Goal: Task Accomplishment & Management: Manage account settings

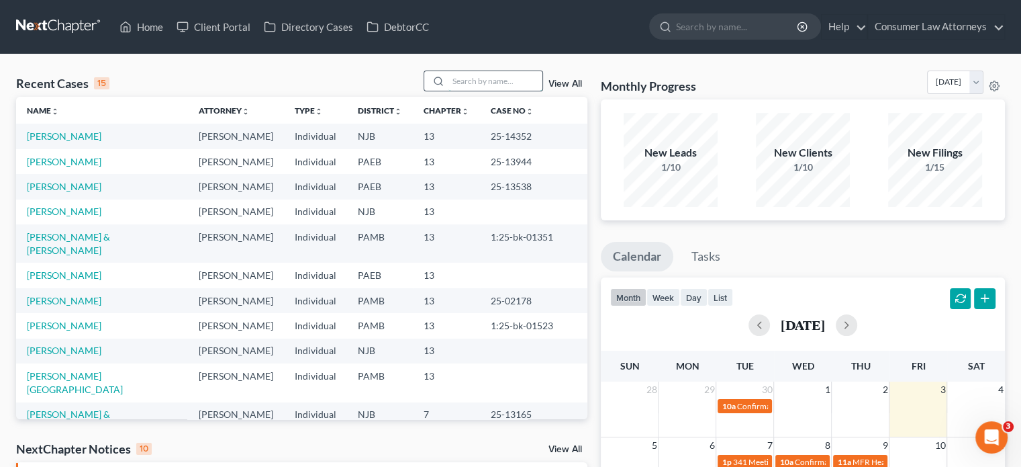
click at [497, 81] on input "search" at bounding box center [496, 80] width 94 height 19
type input "lash"
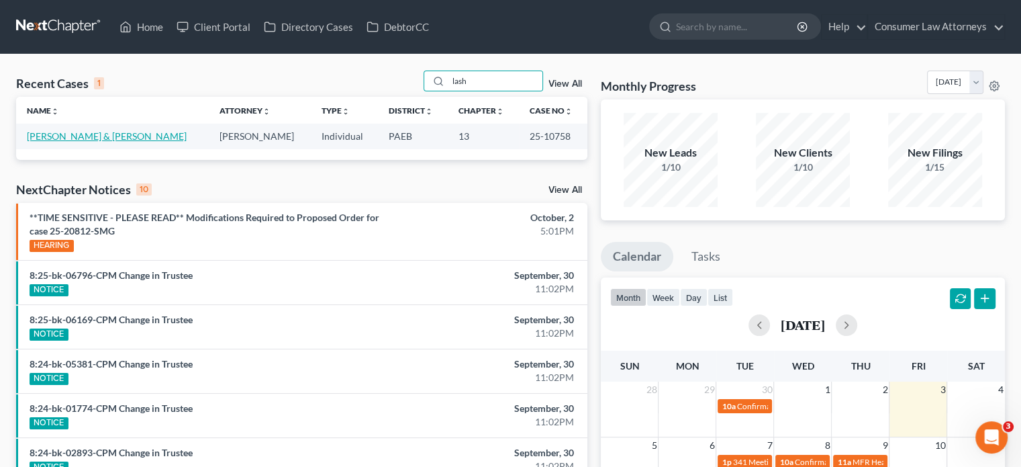
click at [62, 136] on link "[PERSON_NAME] & [PERSON_NAME]" at bounding box center [107, 135] width 160 height 11
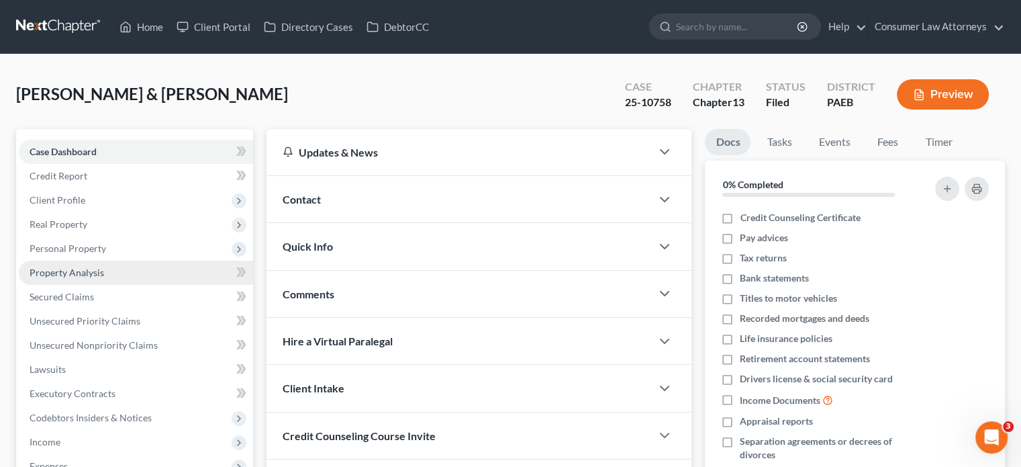
scroll to position [289, 0]
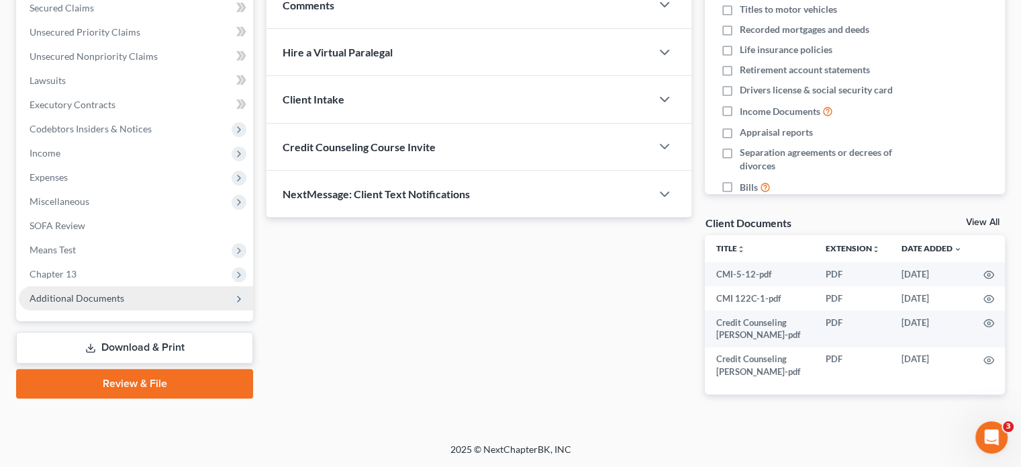
click at [116, 292] on span "Additional Documents" at bounding box center [77, 297] width 95 height 11
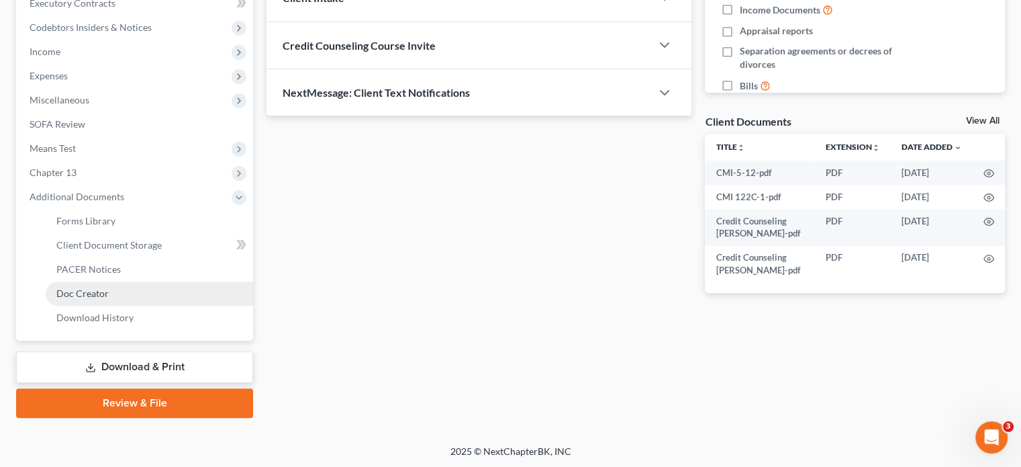
scroll to position [391, 0]
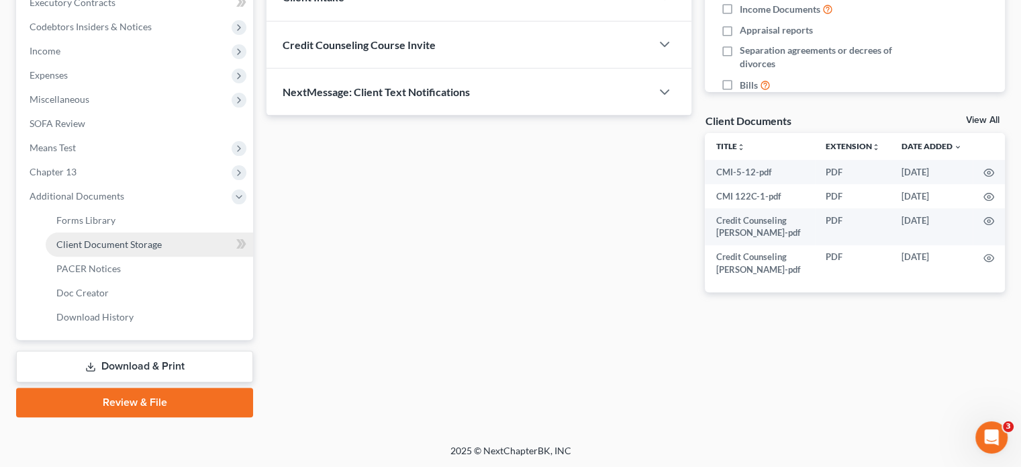
click at [148, 244] on span "Client Document Storage" at bounding box center [108, 243] width 105 height 11
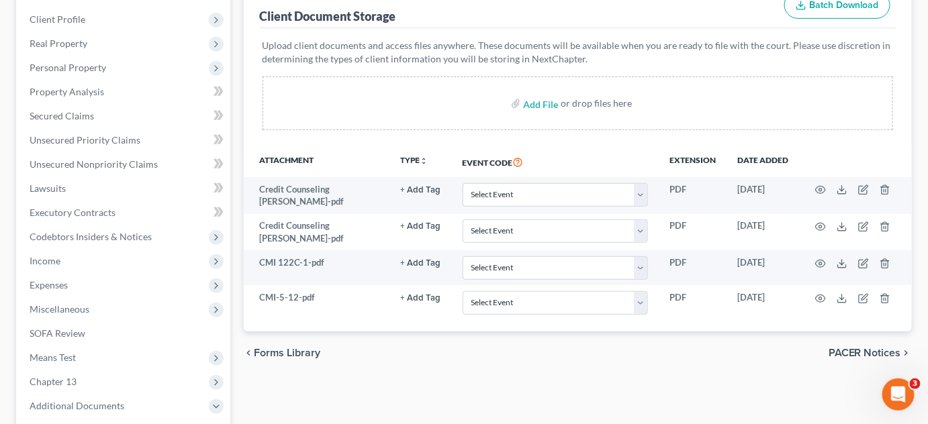
scroll to position [189, 0]
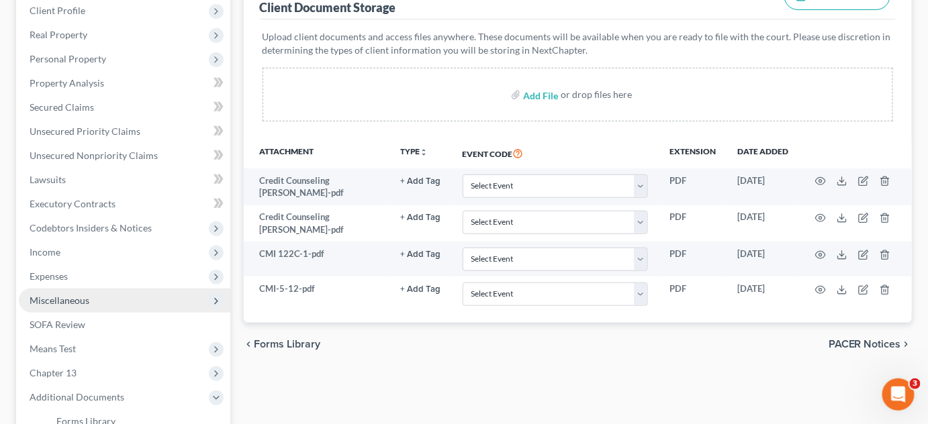
click at [62, 304] on span "Miscellaneous" at bounding box center [60, 300] width 60 height 11
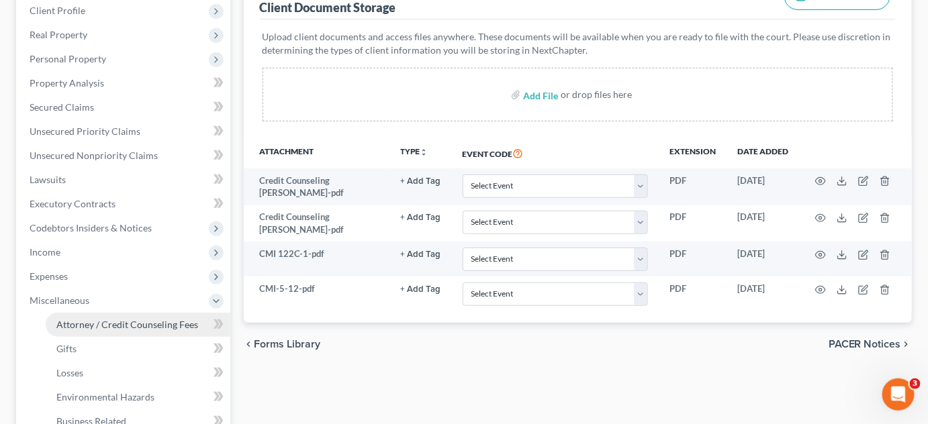
click at [127, 322] on span "Attorney / Credit Counseling Fees" at bounding box center [127, 324] width 142 height 11
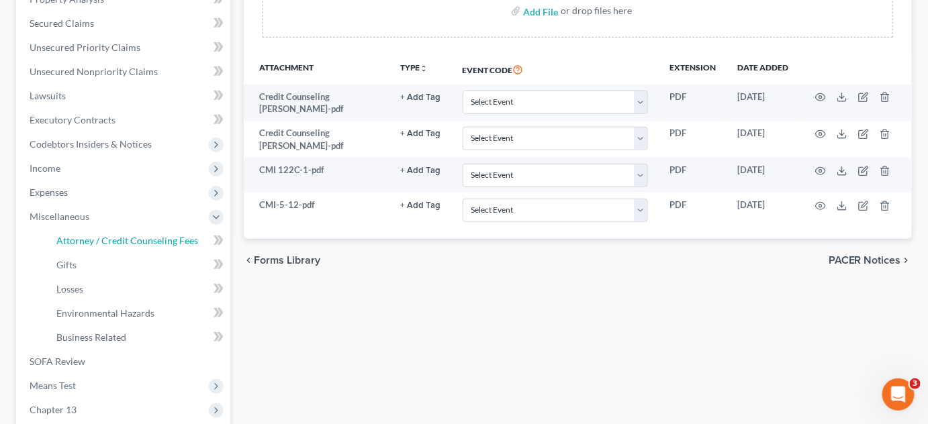
scroll to position [277, 0]
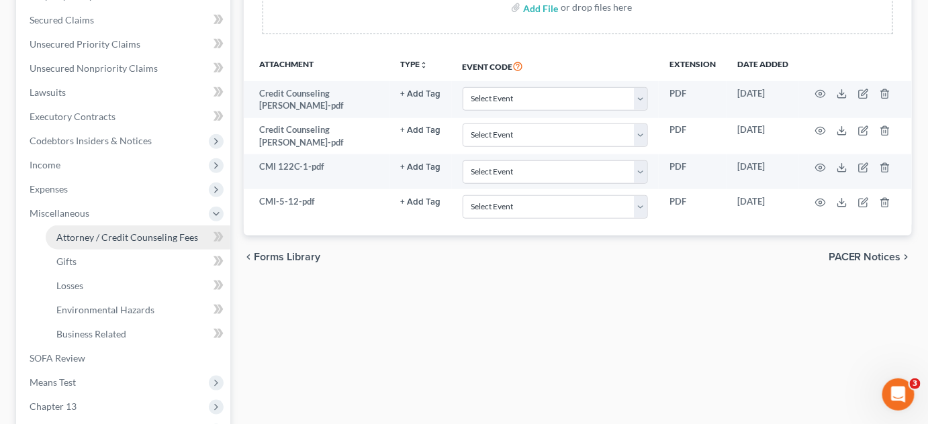
click at [99, 238] on span "Attorney / Credit Counseling Fees" at bounding box center [127, 237] width 142 height 11
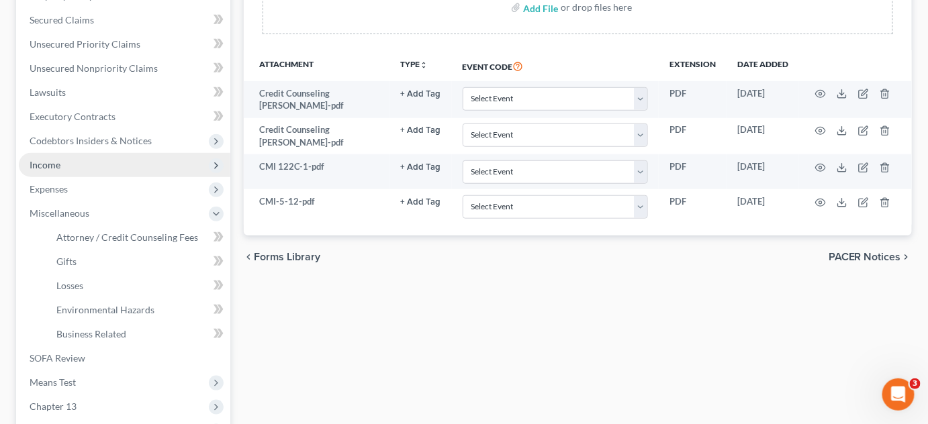
click at [54, 166] on span "Income" at bounding box center [45, 164] width 31 height 11
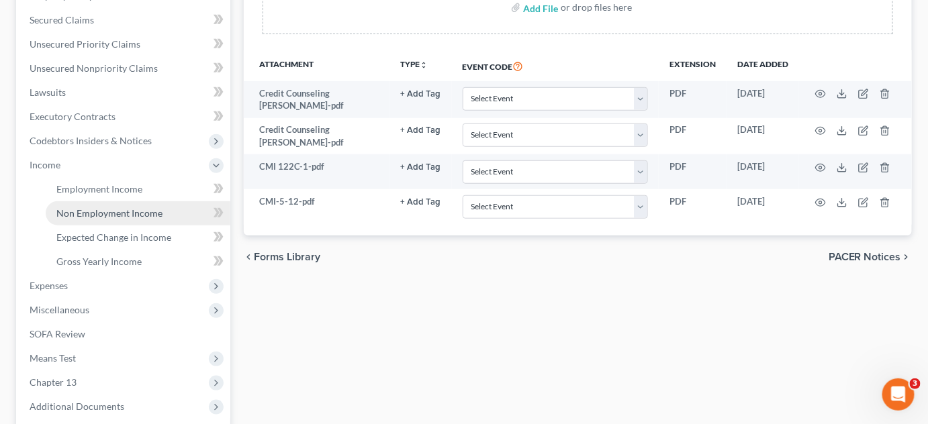
click at [93, 209] on span "Non Employment Income" at bounding box center [109, 213] width 106 height 11
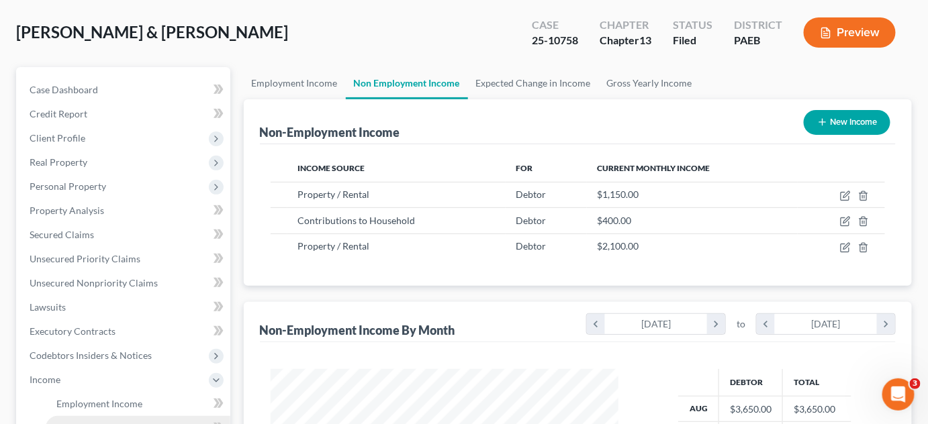
scroll to position [122, 0]
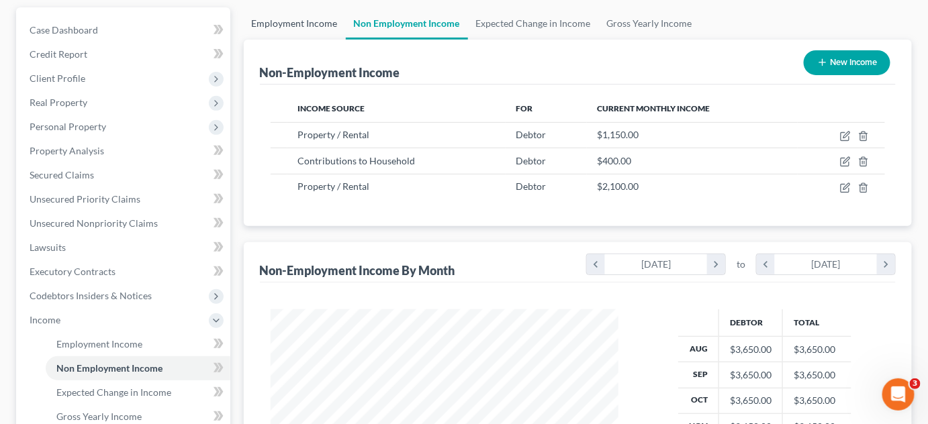
click at [292, 26] on link "Employment Income" at bounding box center [295, 23] width 102 height 32
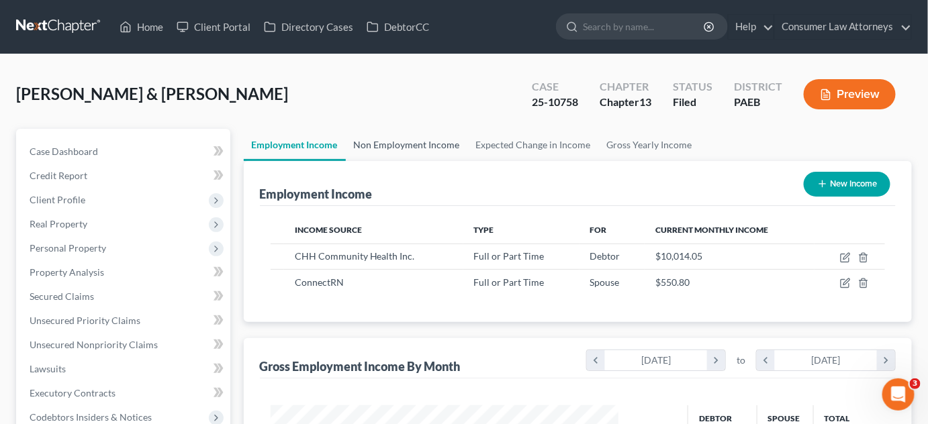
scroll to position [239, 374]
click at [146, 26] on link "Home" at bounding box center [141, 27] width 57 height 24
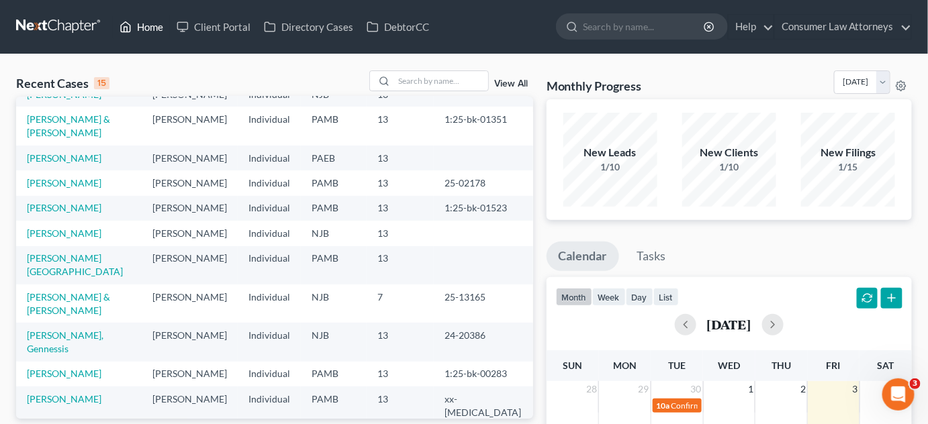
scroll to position [183, 0]
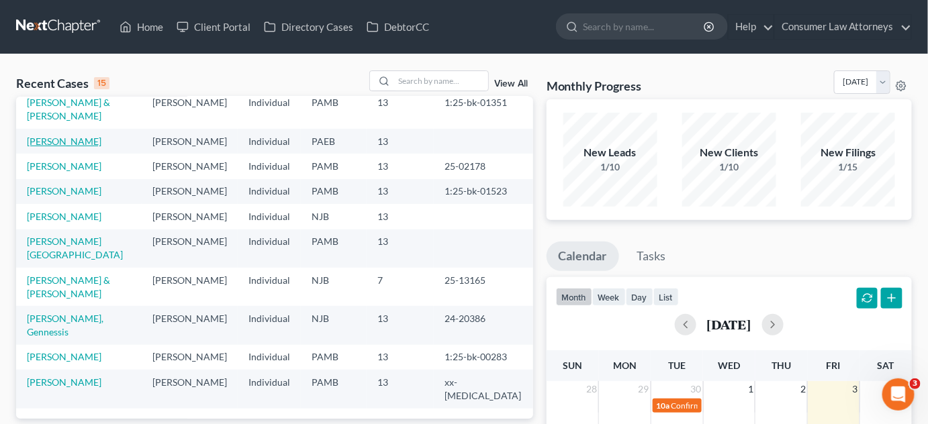
click at [95, 147] on link "Huntsinger, Christopher" at bounding box center [64, 141] width 75 height 11
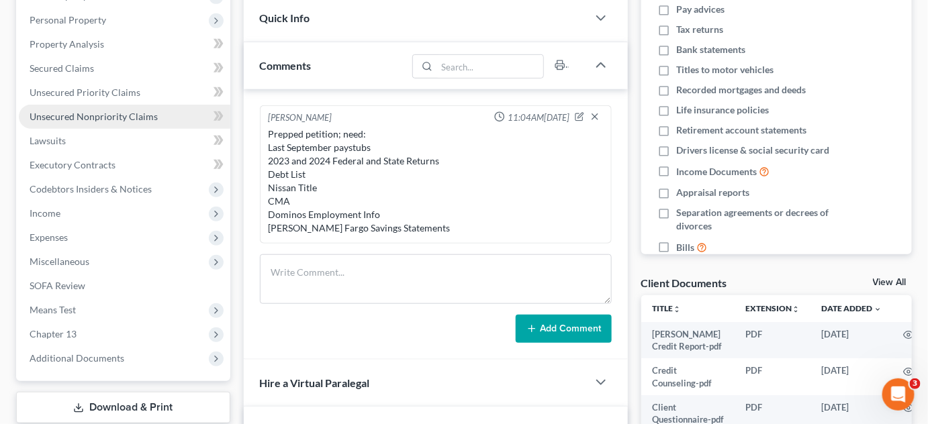
scroll to position [244, 0]
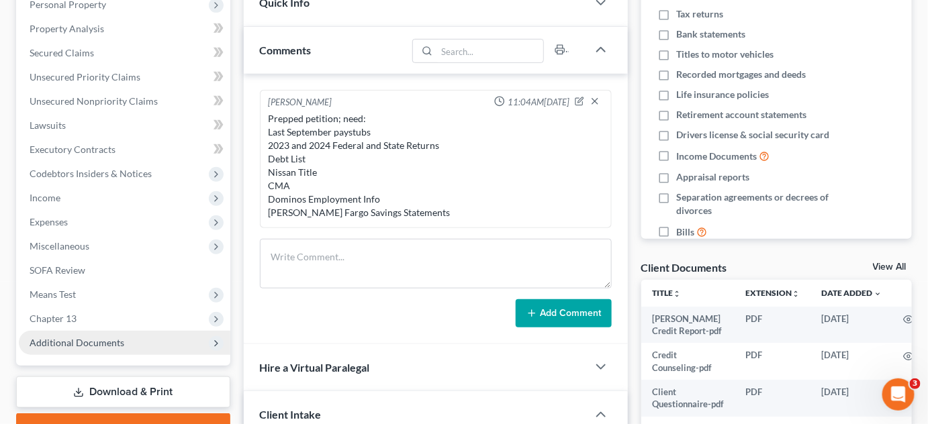
click at [217, 339] on icon at bounding box center [216, 343] width 11 height 11
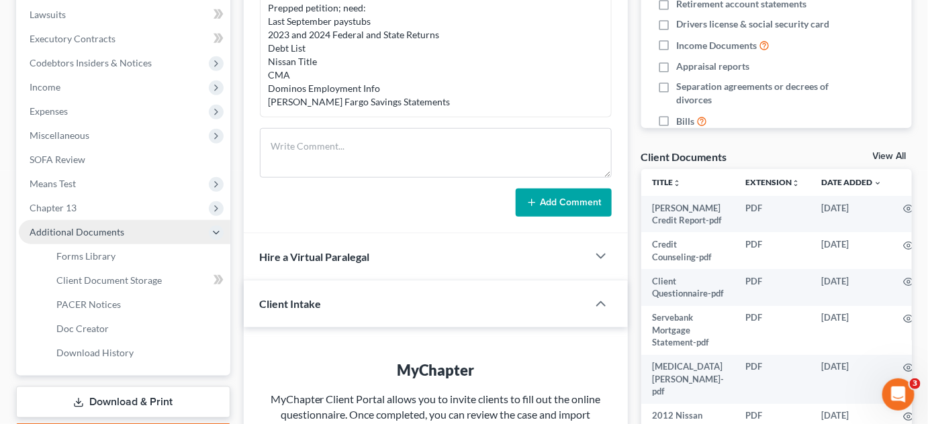
scroll to position [366, 0]
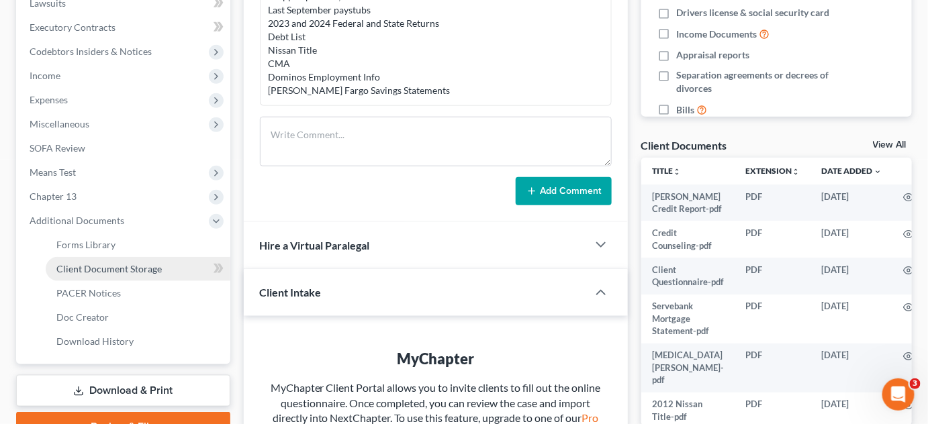
click at [149, 271] on span "Client Document Storage" at bounding box center [108, 268] width 105 height 11
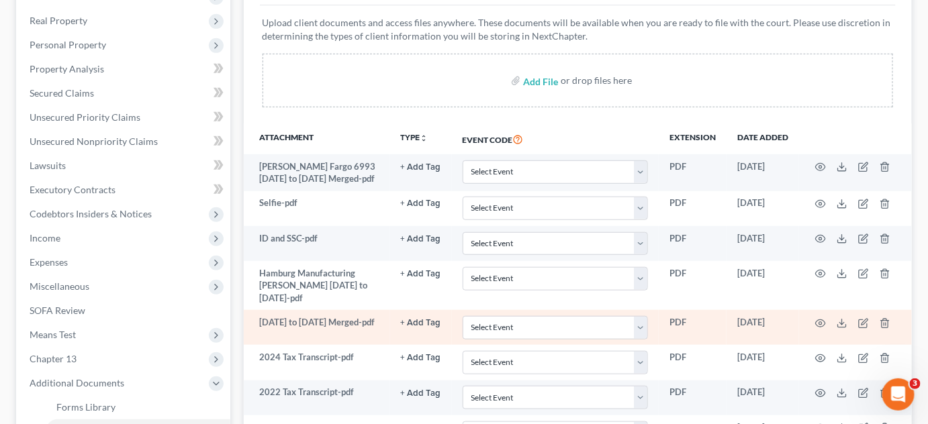
scroll to position [183, 0]
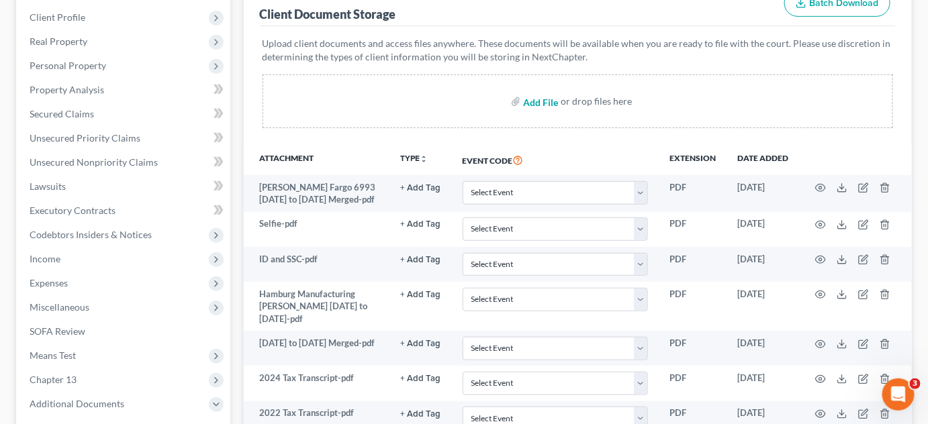
click at [538, 97] on input "file" at bounding box center [539, 101] width 32 height 24
type input "C:\fakepath\Cma (2).pdf"
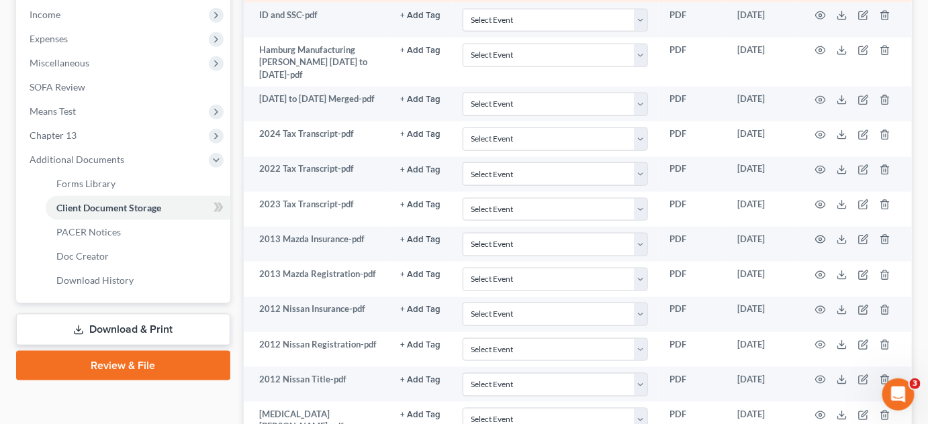
scroll to position [719, 0]
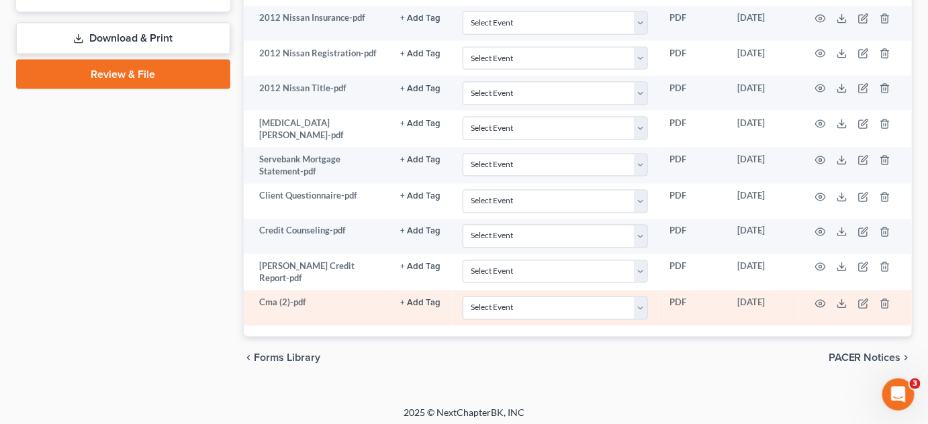
click at [279, 299] on td "Cma (2)-pdf" at bounding box center [317, 308] width 146 height 35
click at [823, 299] on icon "button" at bounding box center [820, 304] width 11 height 11
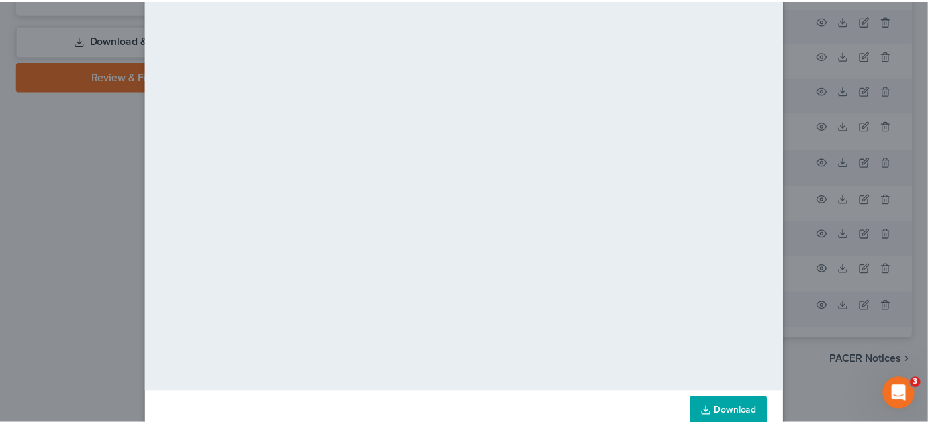
scroll to position [0, 0]
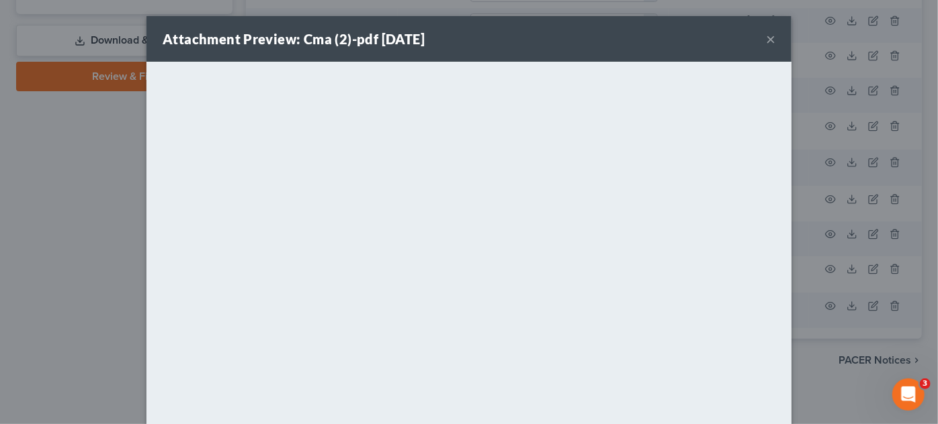
click at [768, 39] on button "×" at bounding box center [770, 39] width 9 height 16
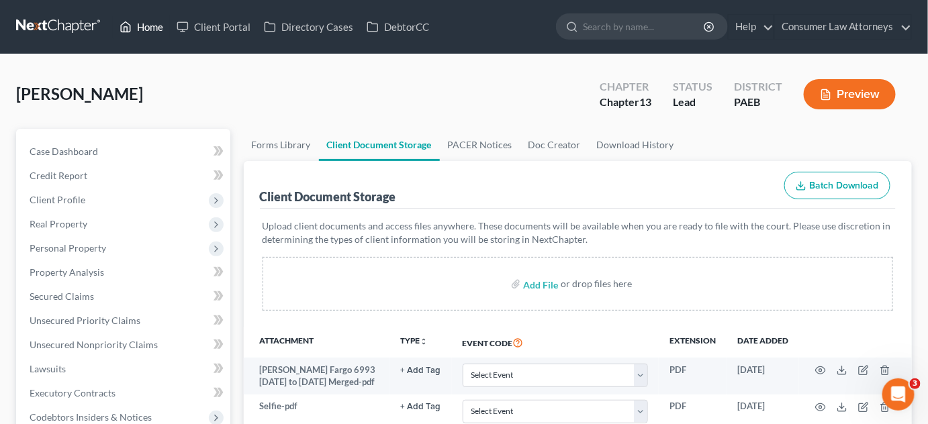
click at [150, 26] on link "Home" at bounding box center [141, 27] width 57 height 24
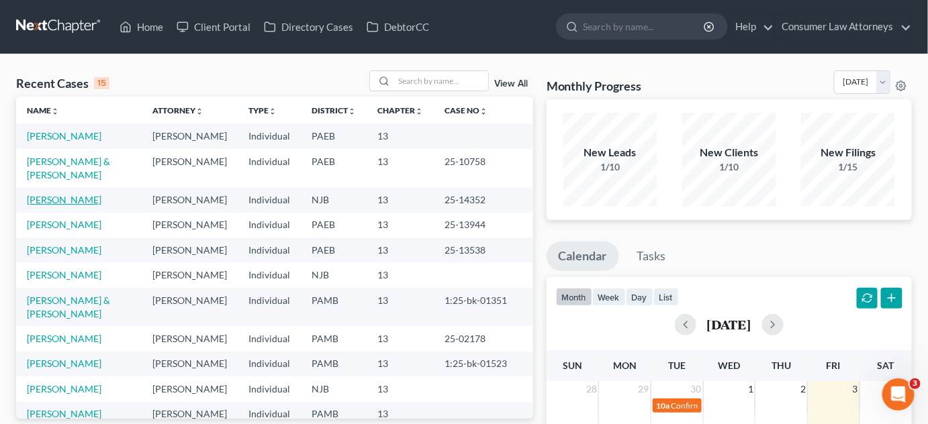
click at [50, 206] on link "Dilks, Carol" at bounding box center [64, 199] width 75 height 11
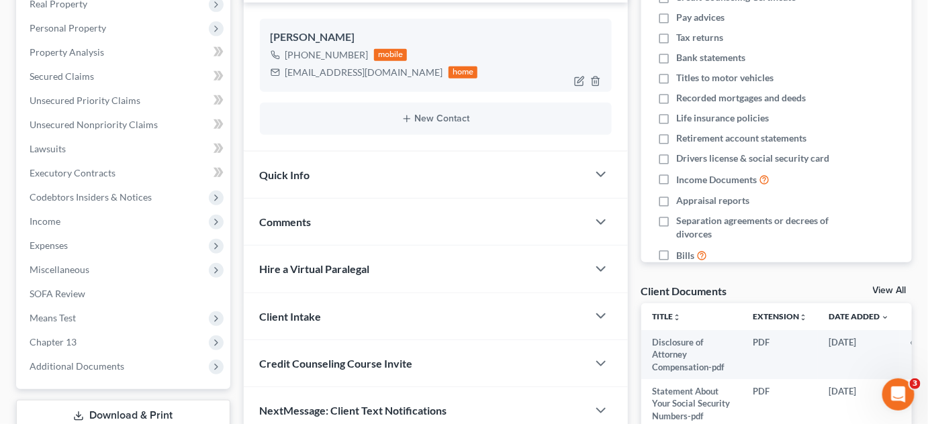
scroll to position [244, 0]
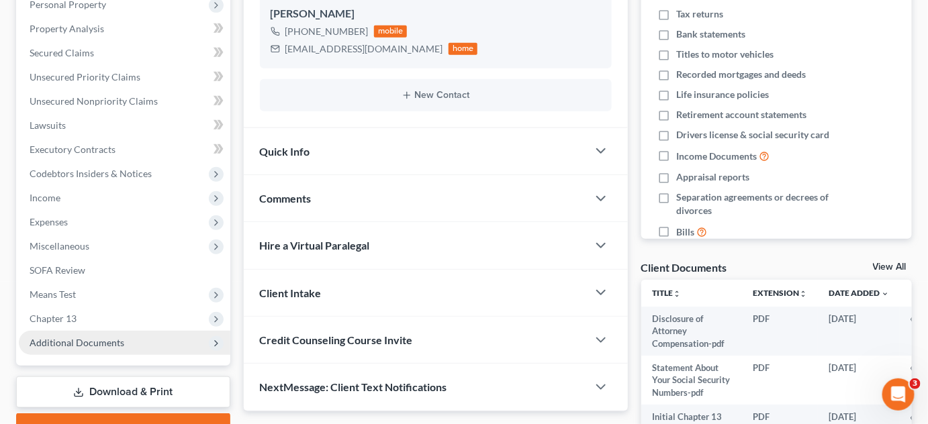
click at [63, 343] on span "Additional Documents" at bounding box center [77, 342] width 95 height 11
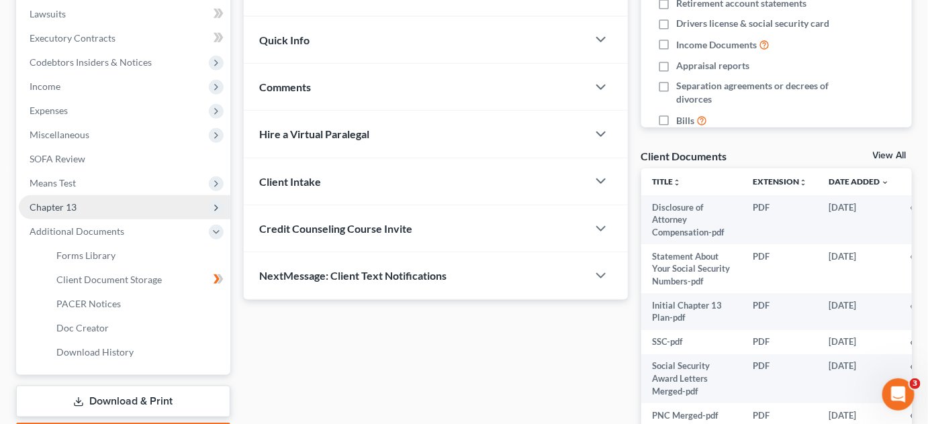
scroll to position [366, 0]
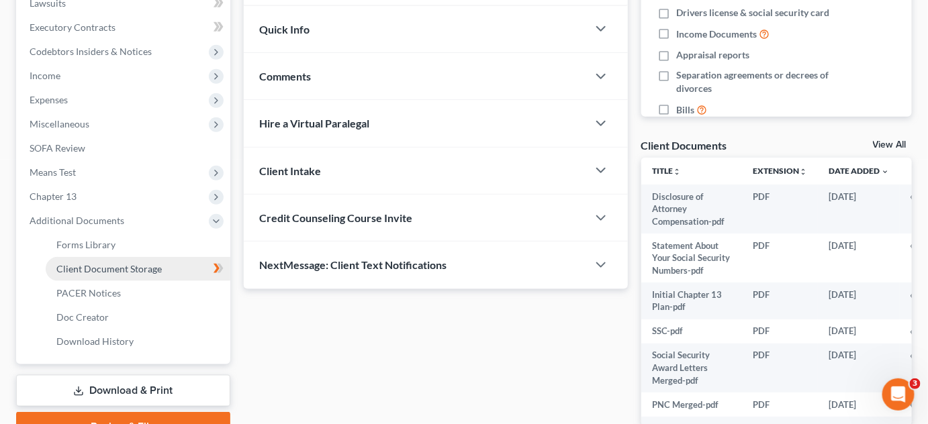
click at [157, 269] on span "Client Document Storage" at bounding box center [108, 268] width 105 height 11
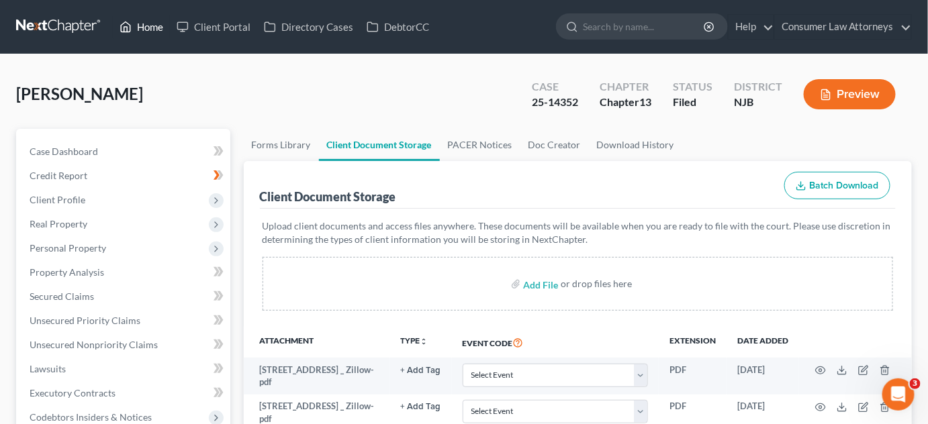
click at [150, 25] on link "Home" at bounding box center [141, 27] width 57 height 24
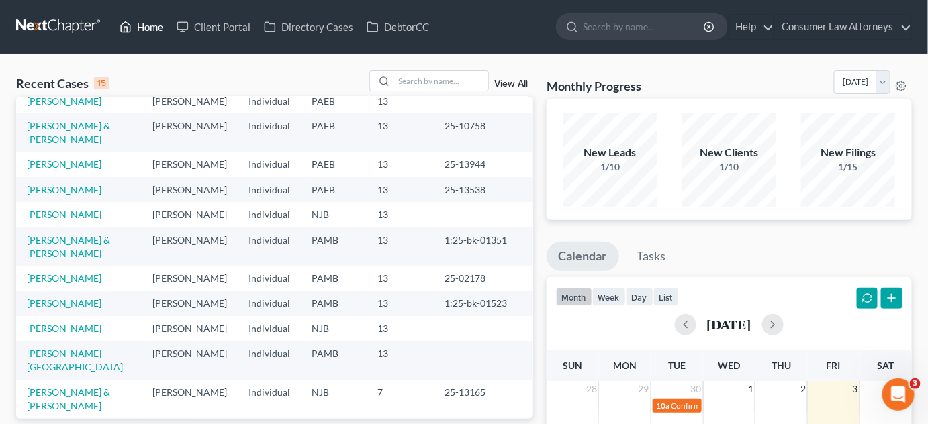
scroll to position [122, 0]
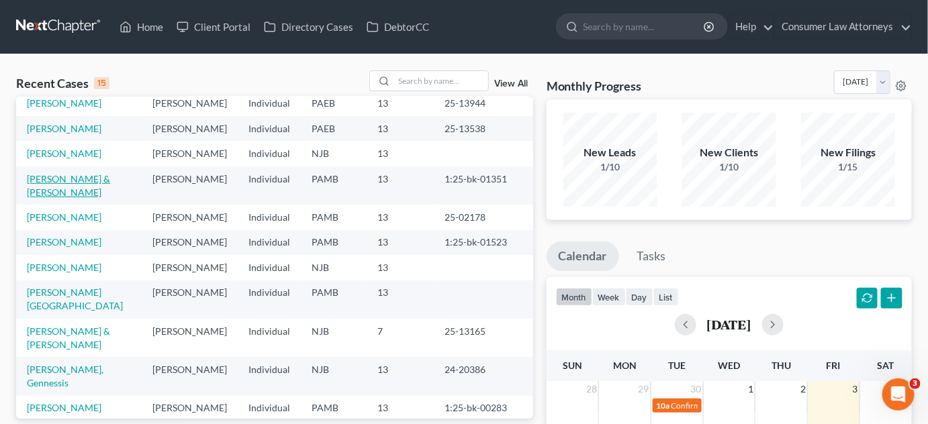
click at [105, 198] on link "Bergey, Peggy & Robert" at bounding box center [68, 185] width 83 height 25
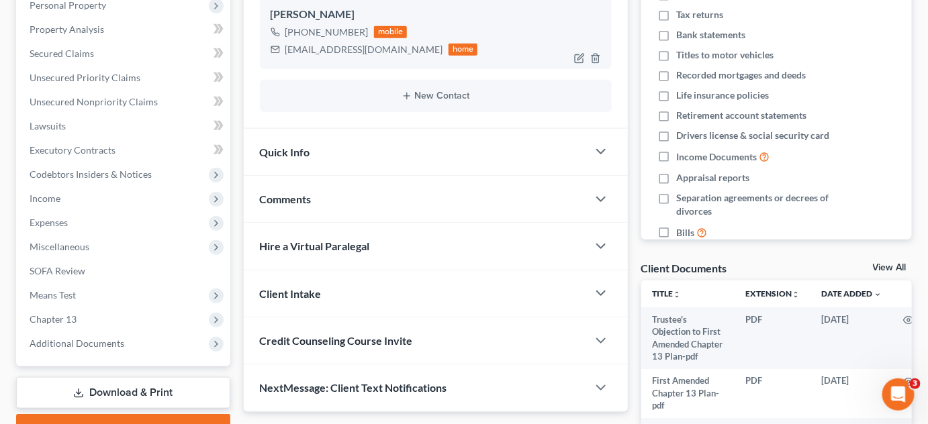
scroll to position [244, 0]
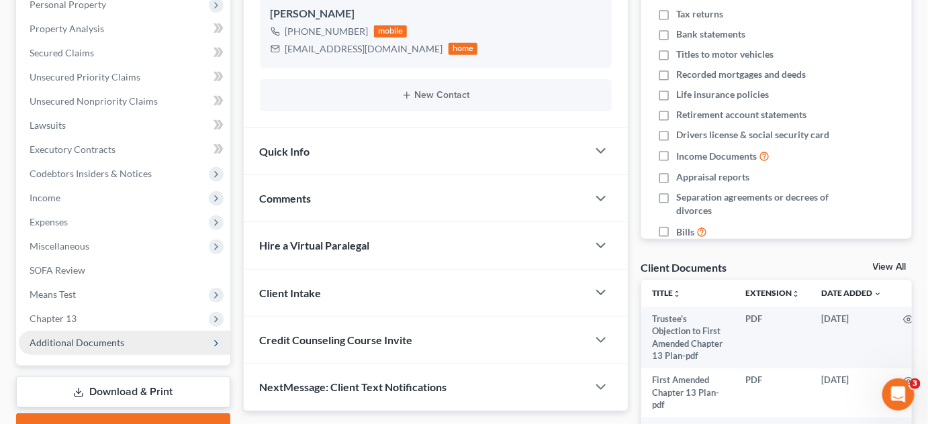
click at [111, 341] on span "Additional Documents" at bounding box center [77, 342] width 95 height 11
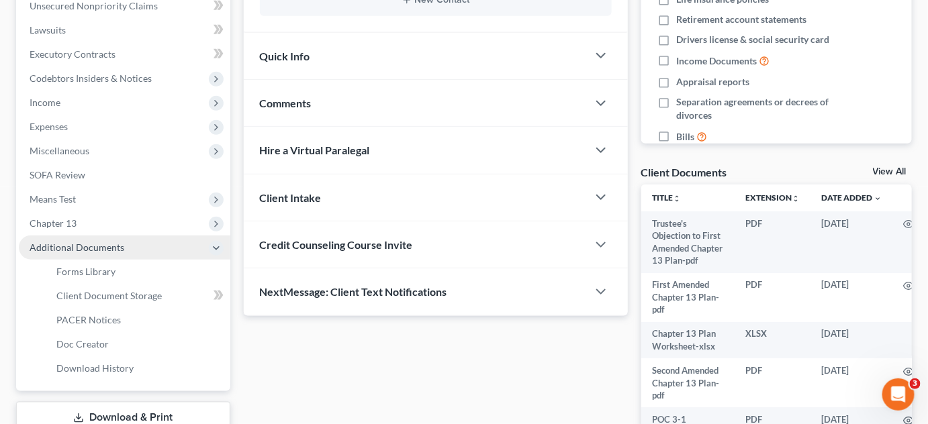
scroll to position [366, 0]
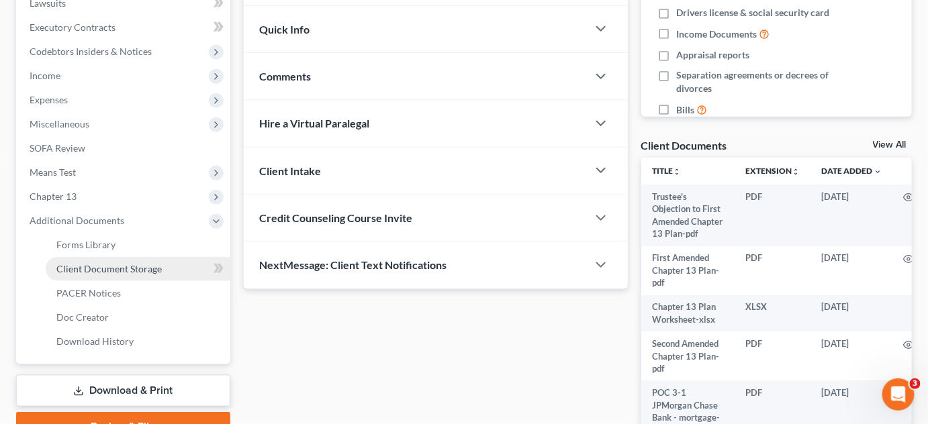
click at [150, 273] on span "Client Document Storage" at bounding box center [108, 268] width 105 height 11
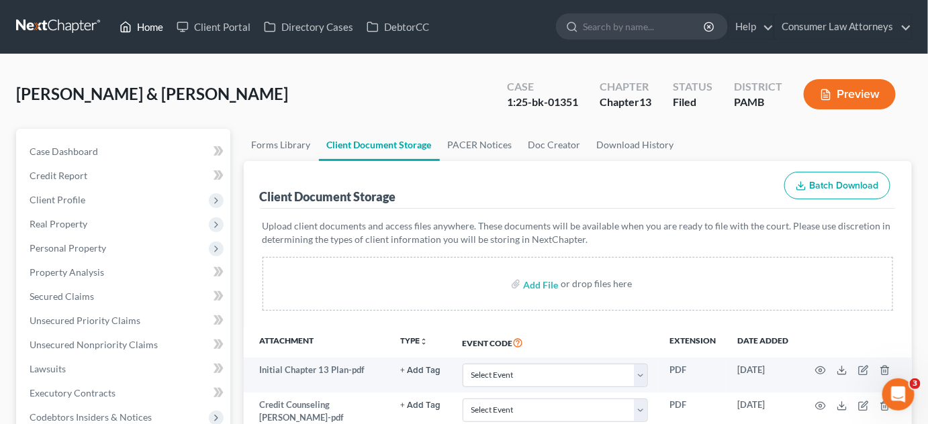
click at [140, 30] on link "Home" at bounding box center [141, 27] width 57 height 24
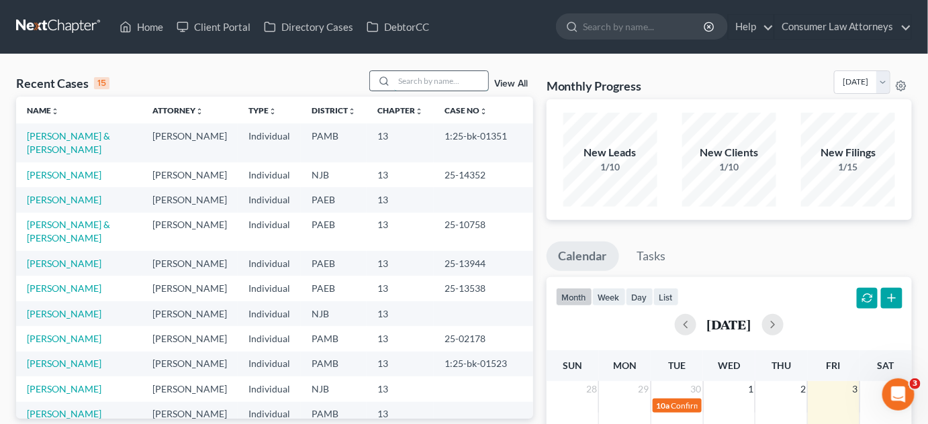
click at [426, 83] on input "search" at bounding box center [441, 80] width 94 height 19
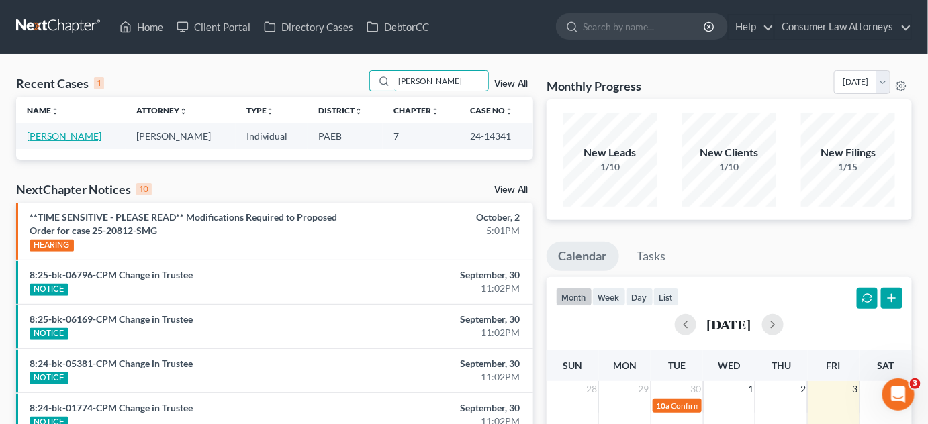
type input "carras"
click at [73, 132] on link "Carrasquillo, Andres" at bounding box center [64, 135] width 75 height 11
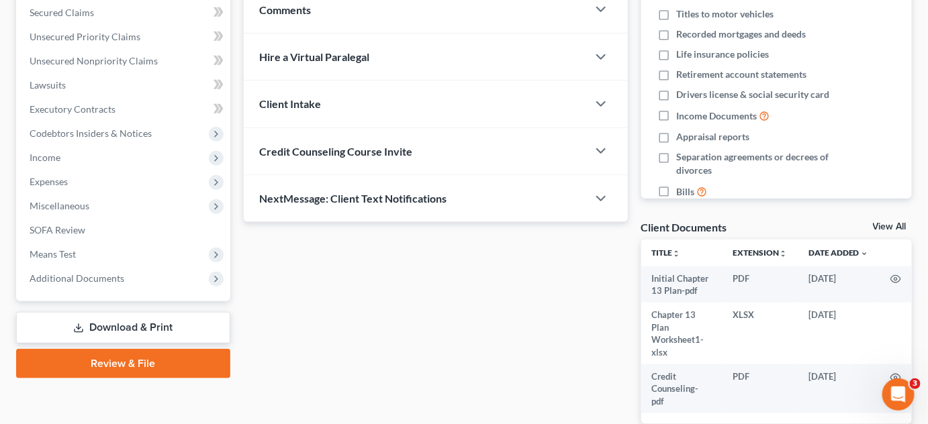
scroll to position [305, 0]
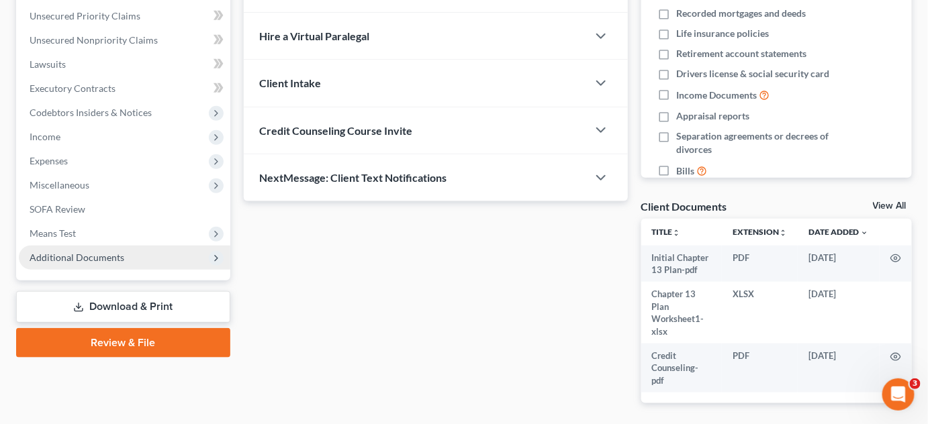
click at [137, 257] on span "Additional Documents" at bounding box center [125, 258] width 212 height 24
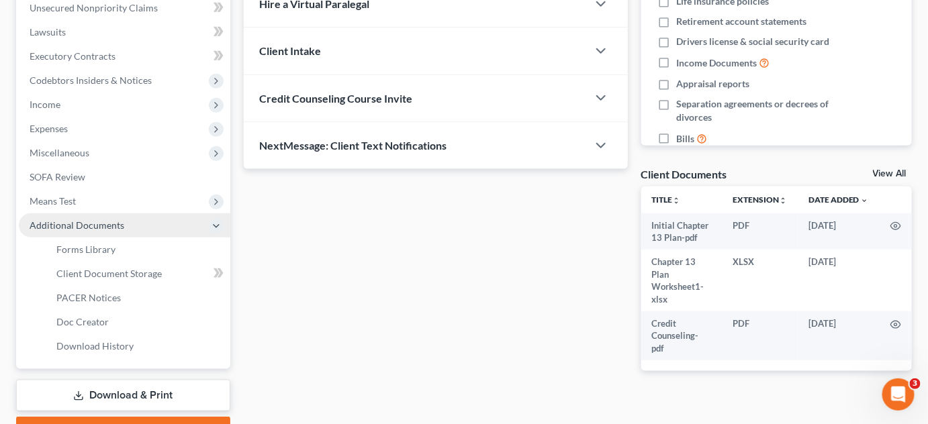
scroll to position [366, 0]
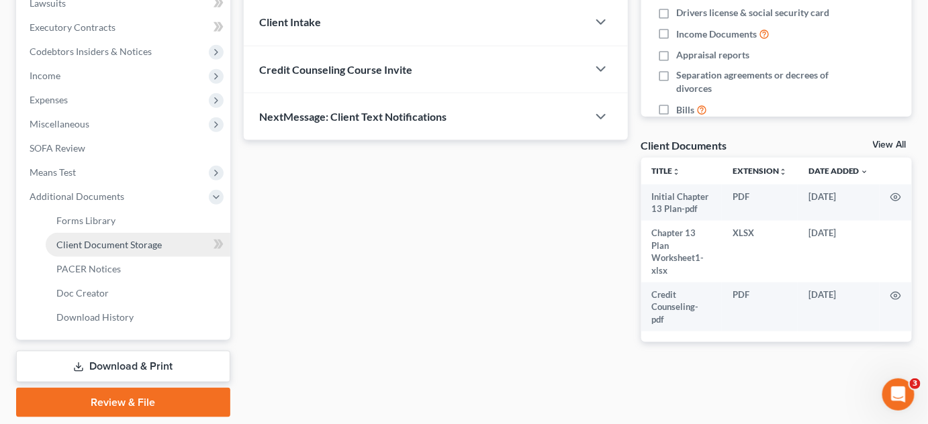
click at [140, 243] on span "Client Document Storage" at bounding box center [108, 244] width 105 height 11
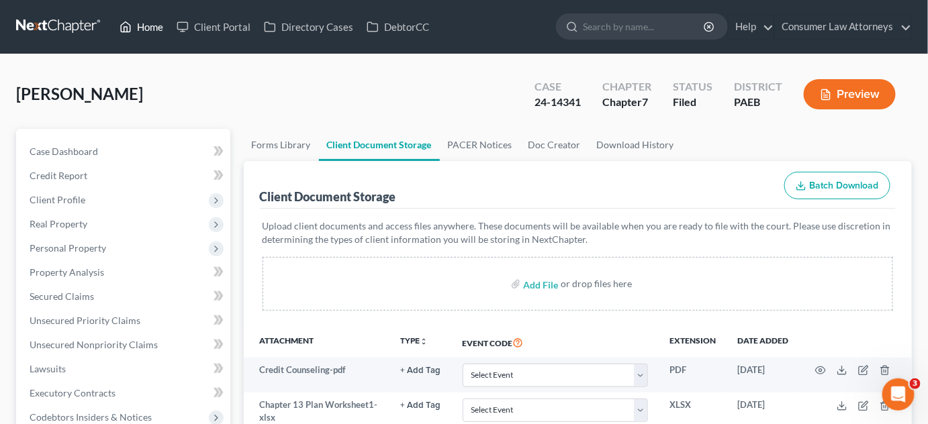
click at [148, 26] on link "Home" at bounding box center [141, 27] width 57 height 24
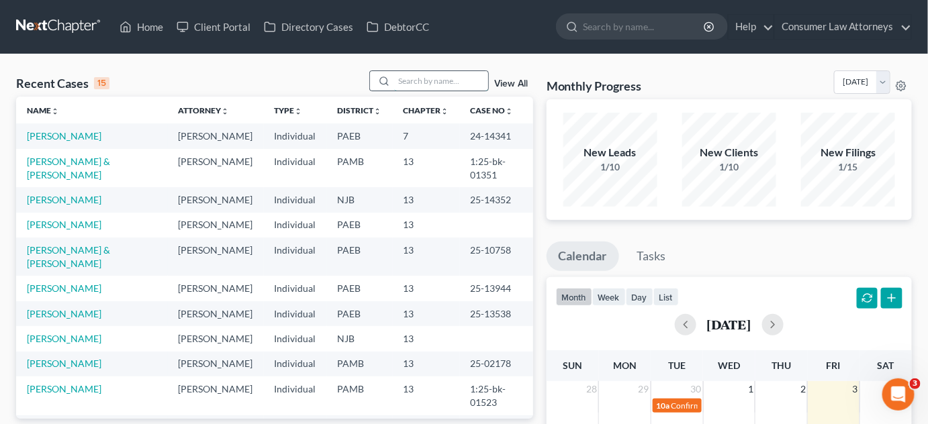
click at [414, 83] on input "search" at bounding box center [441, 80] width 94 height 19
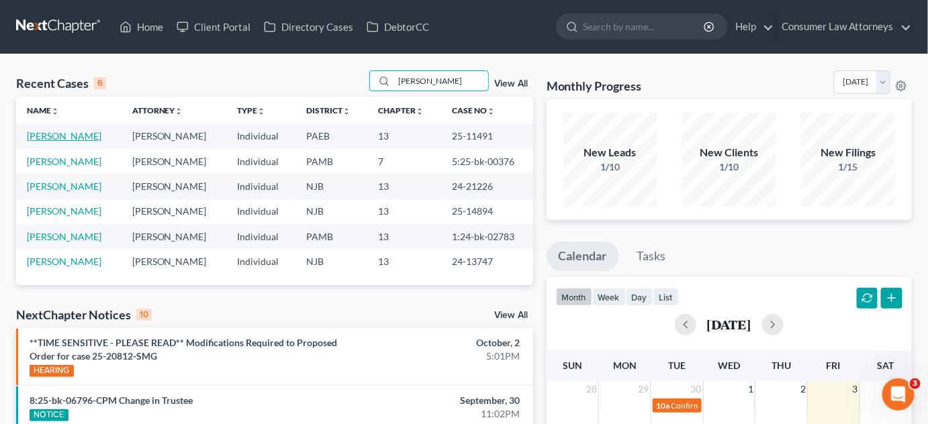
type input "martin"
click at [59, 134] on link "Martin, Jason" at bounding box center [64, 135] width 75 height 11
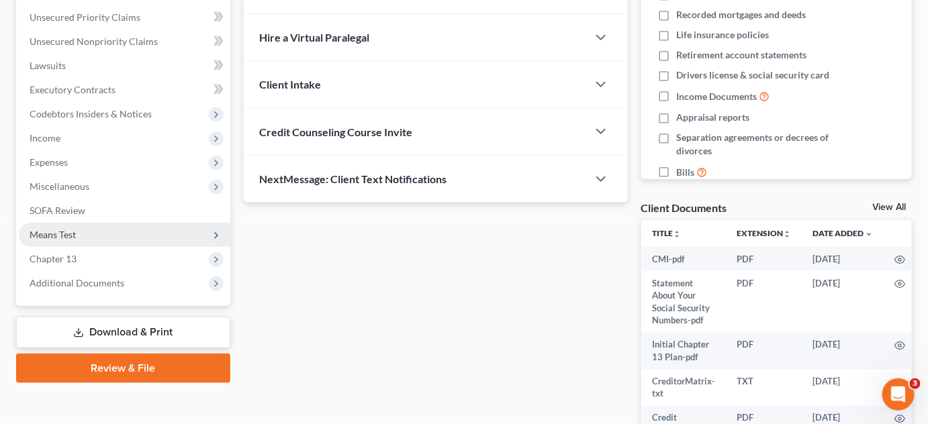
scroll to position [305, 0]
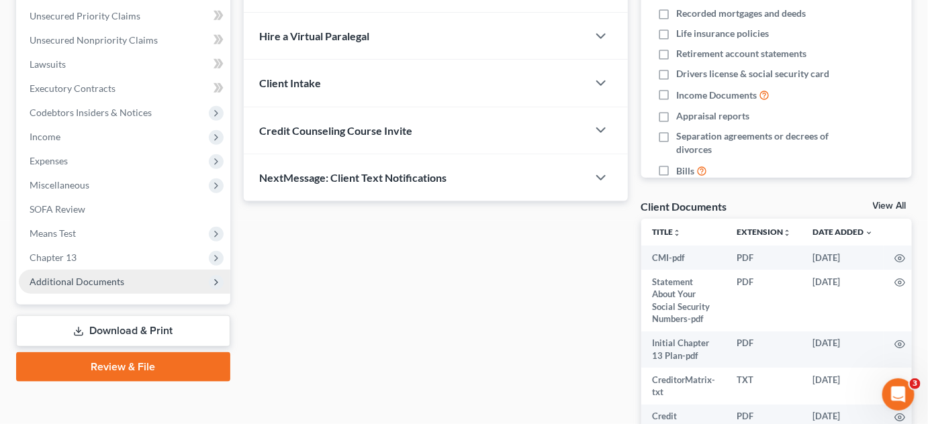
click at [122, 280] on span "Additional Documents" at bounding box center [125, 282] width 212 height 24
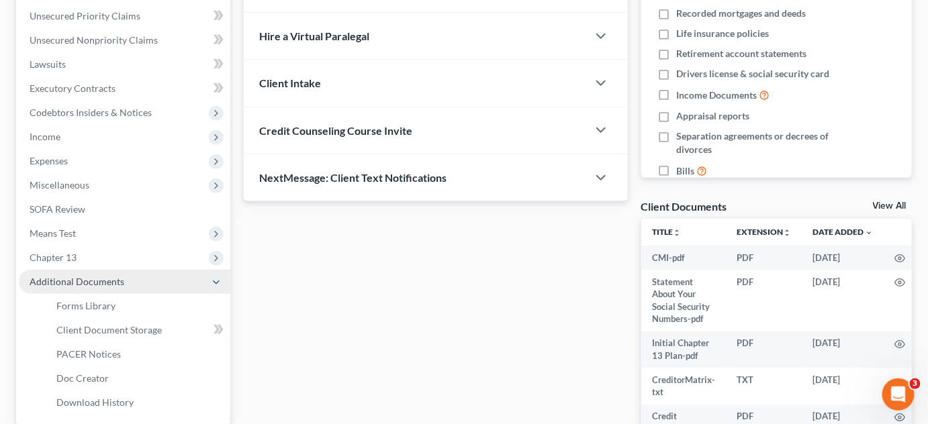
scroll to position [366, 0]
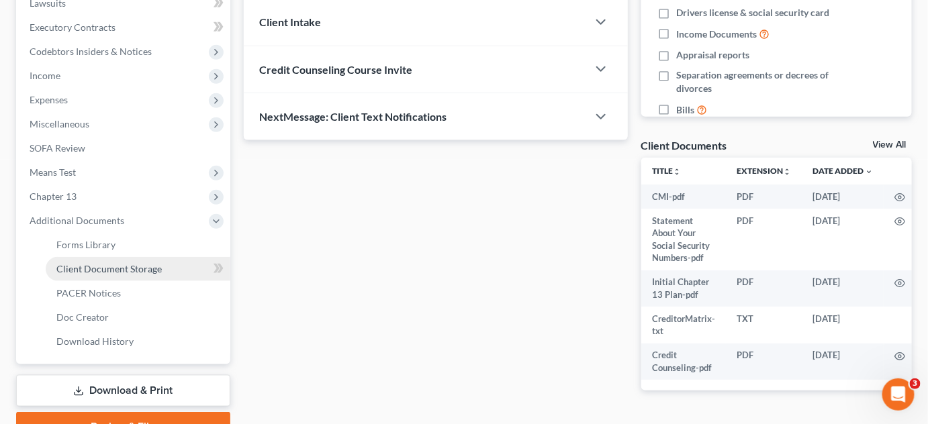
click at [127, 271] on span "Client Document Storage" at bounding box center [108, 268] width 105 height 11
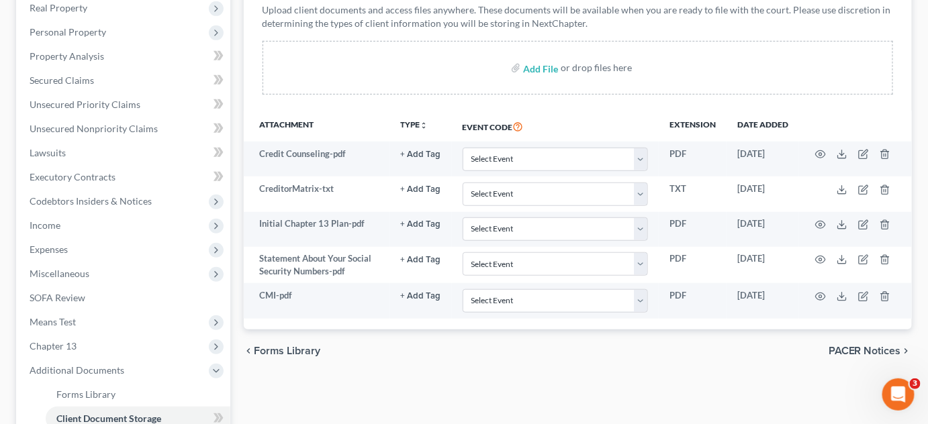
scroll to position [244, 0]
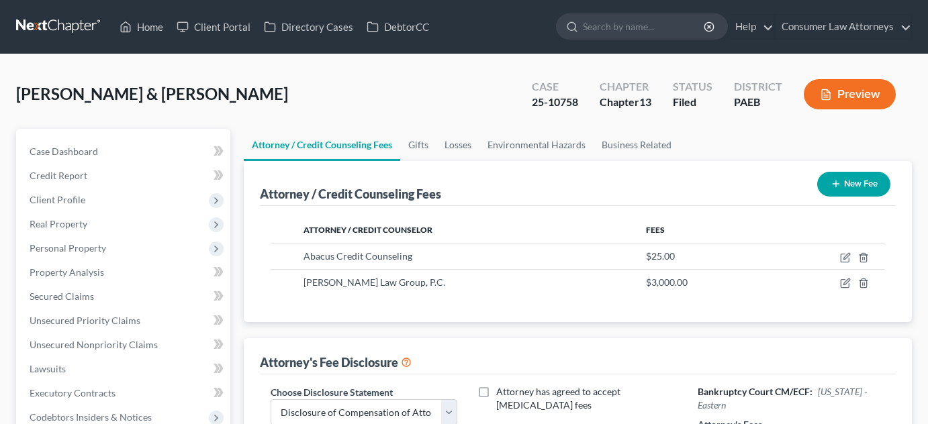
select select "2"
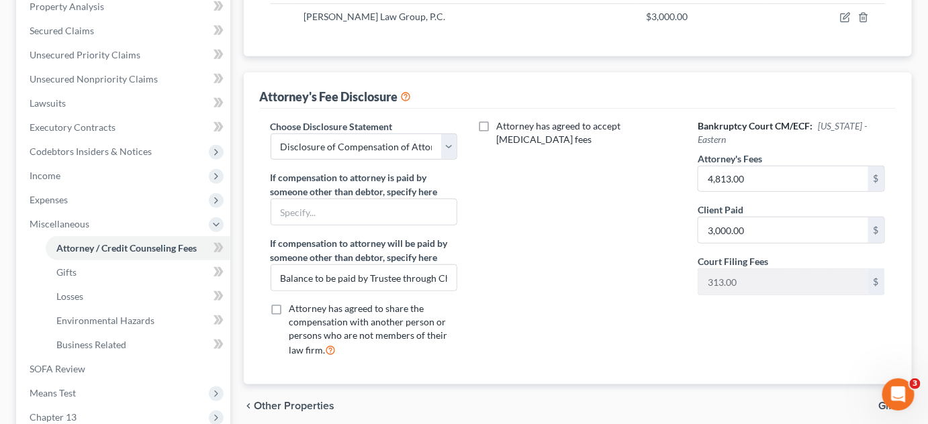
scroll to position [265, 0]
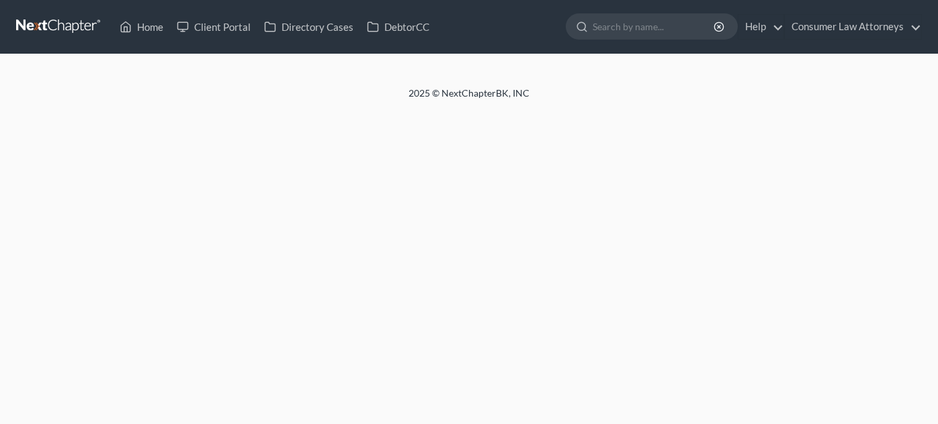
select select "2"
